Goal: Communication & Community: Answer question/provide support

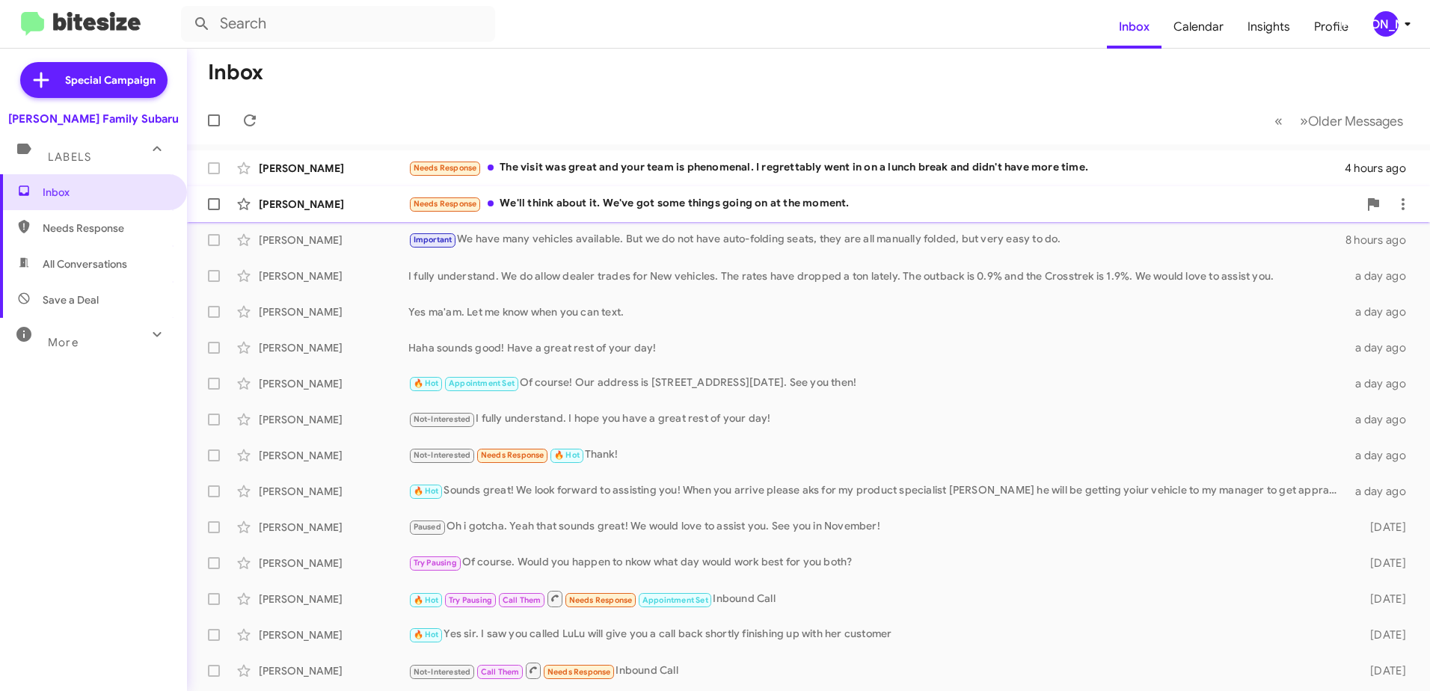
click at [580, 200] on div "Needs Response We'll think about it. We've got some things going on at the mome…" at bounding box center [883, 203] width 950 height 17
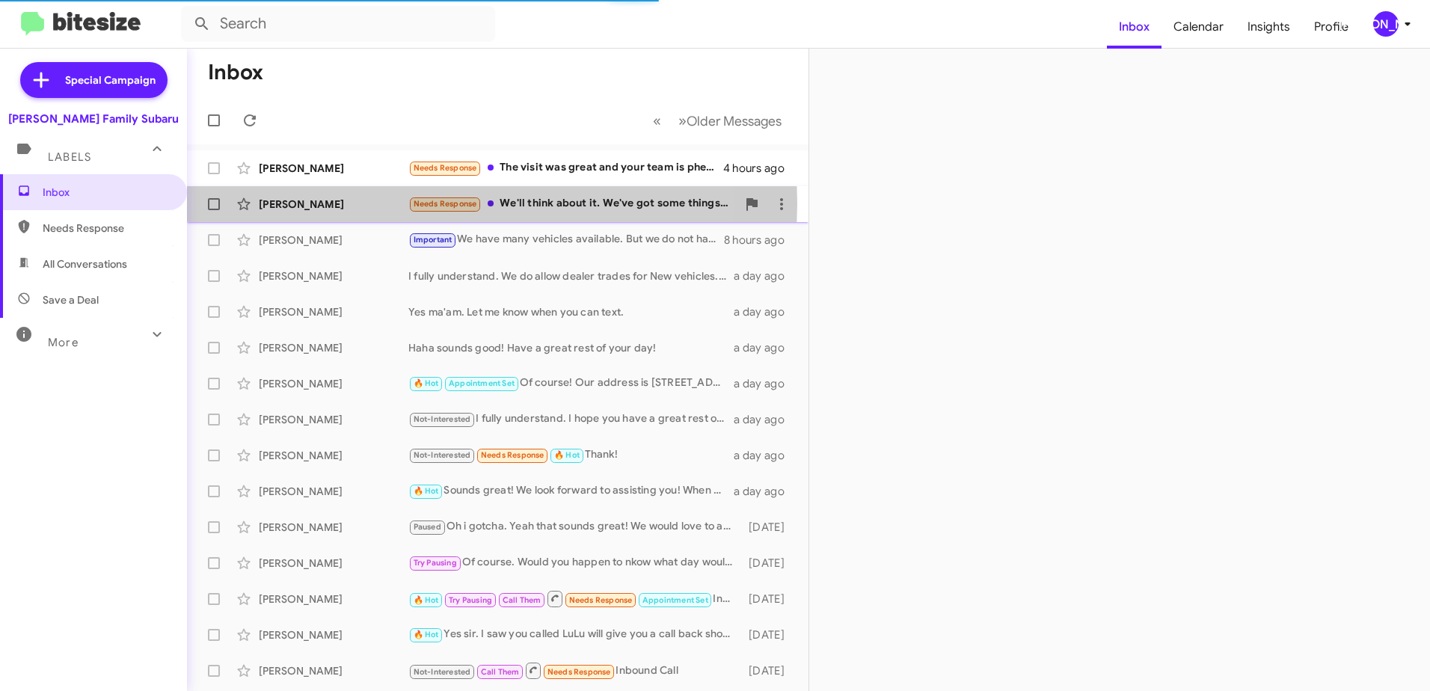
click at [290, 203] on div "[PERSON_NAME]" at bounding box center [334, 204] width 150 height 15
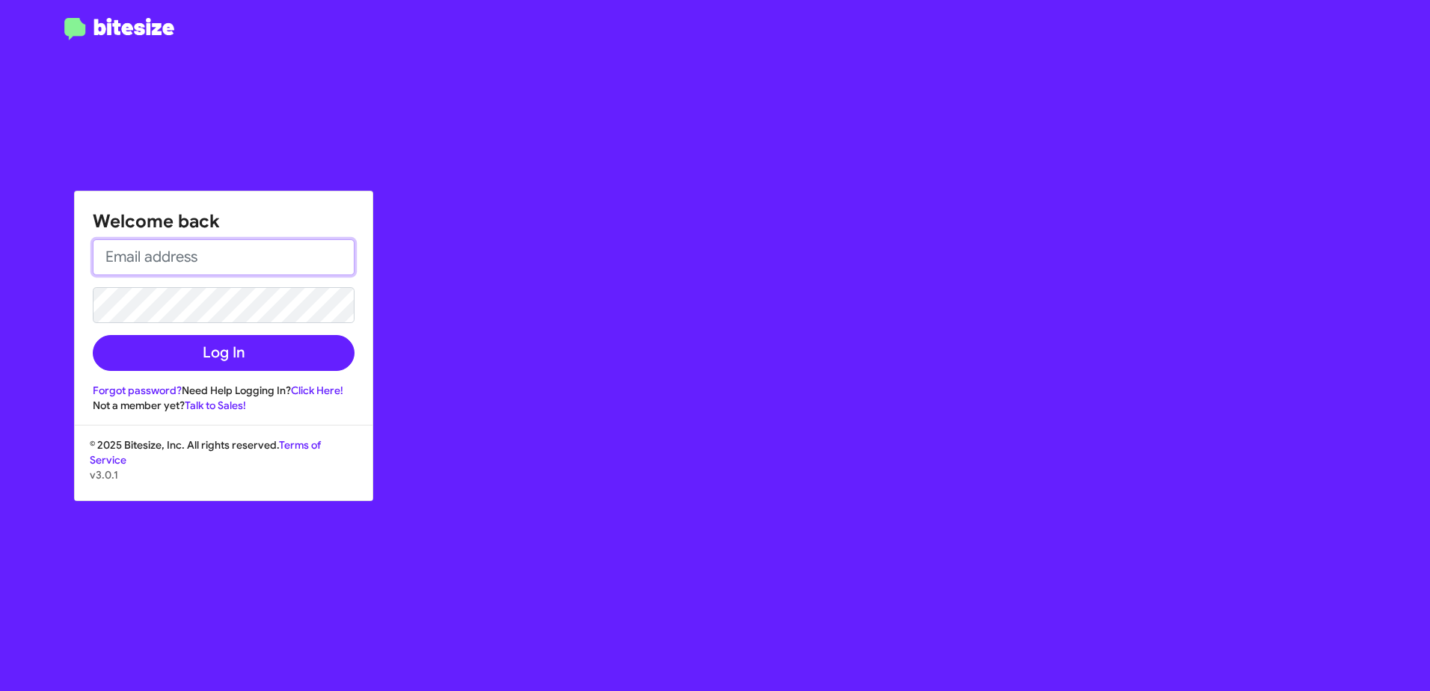
type input "[EMAIL_ADDRESS][DOMAIN_NAME]"
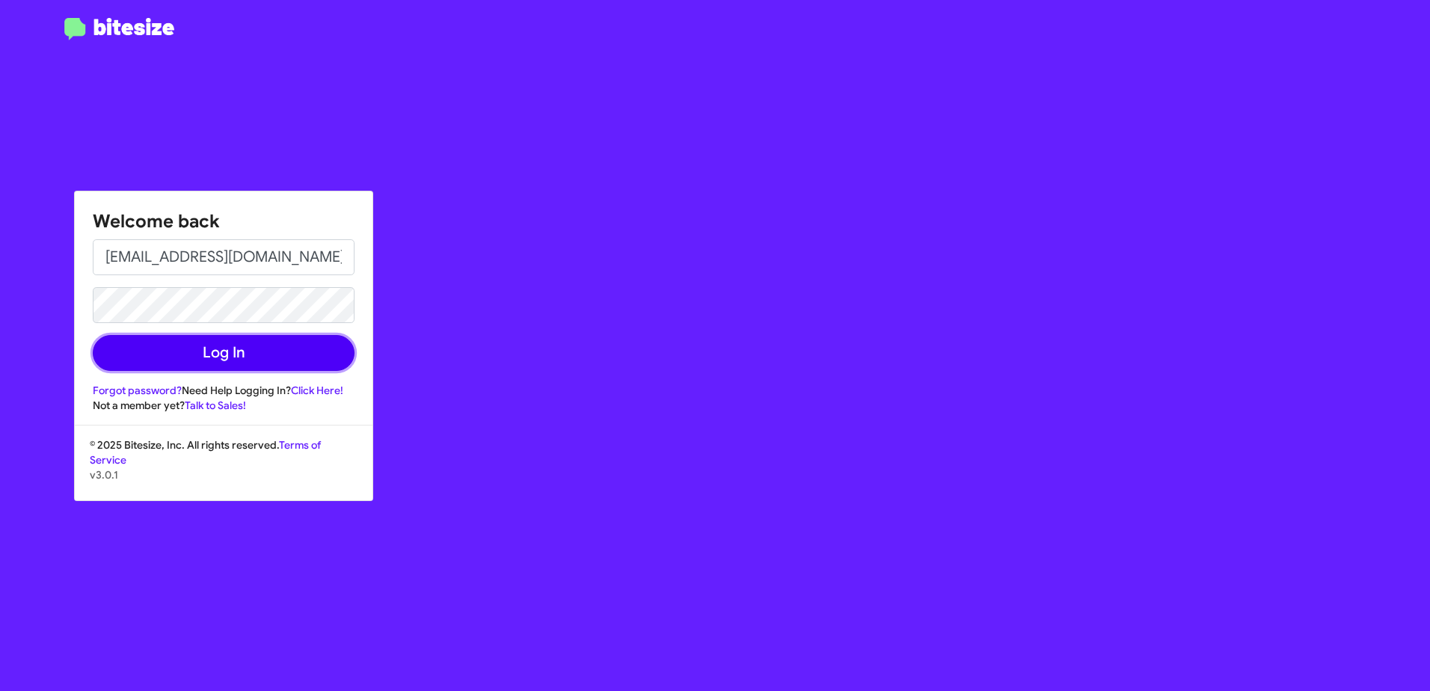
click at [227, 362] on button "Log In" at bounding box center [224, 353] width 262 height 36
